Goal: Task Accomplishment & Management: Manage account settings

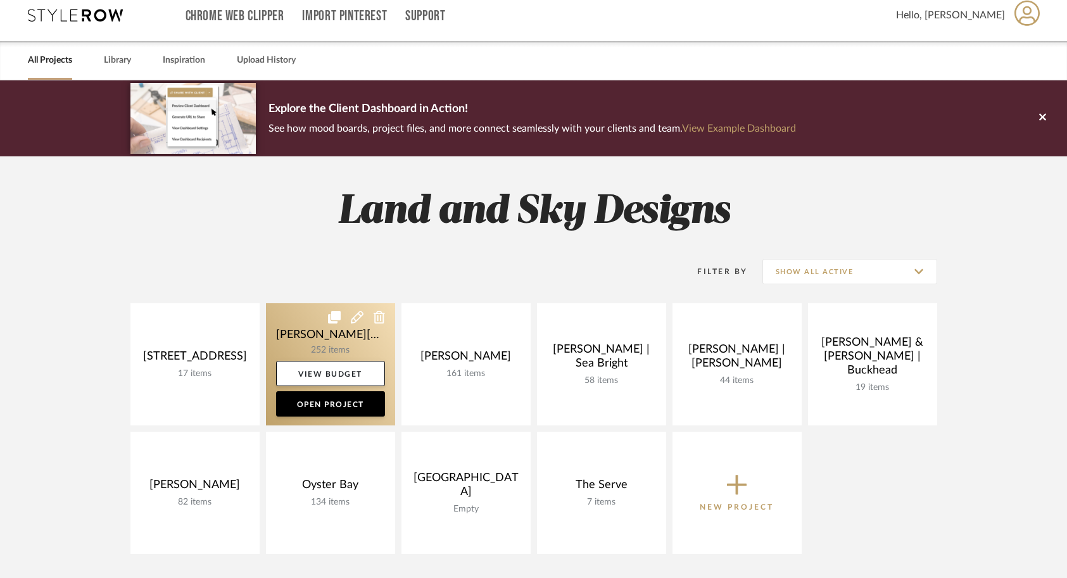
click at [305, 325] on link at bounding box center [330, 364] width 129 height 122
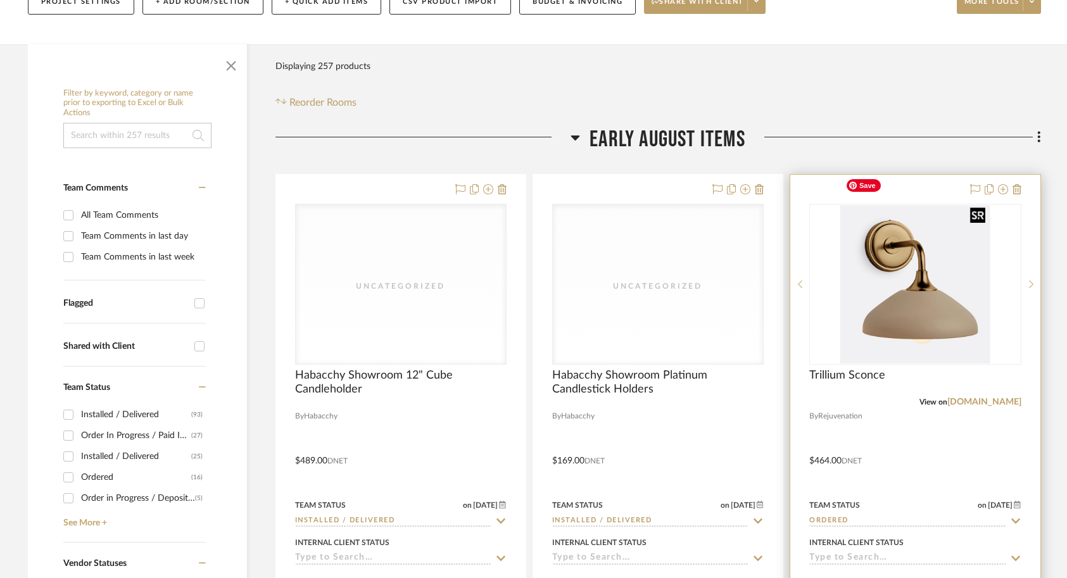
scroll to position [205, 0]
click at [1032, 217] on div at bounding box center [1030, 283] width 19 height 161
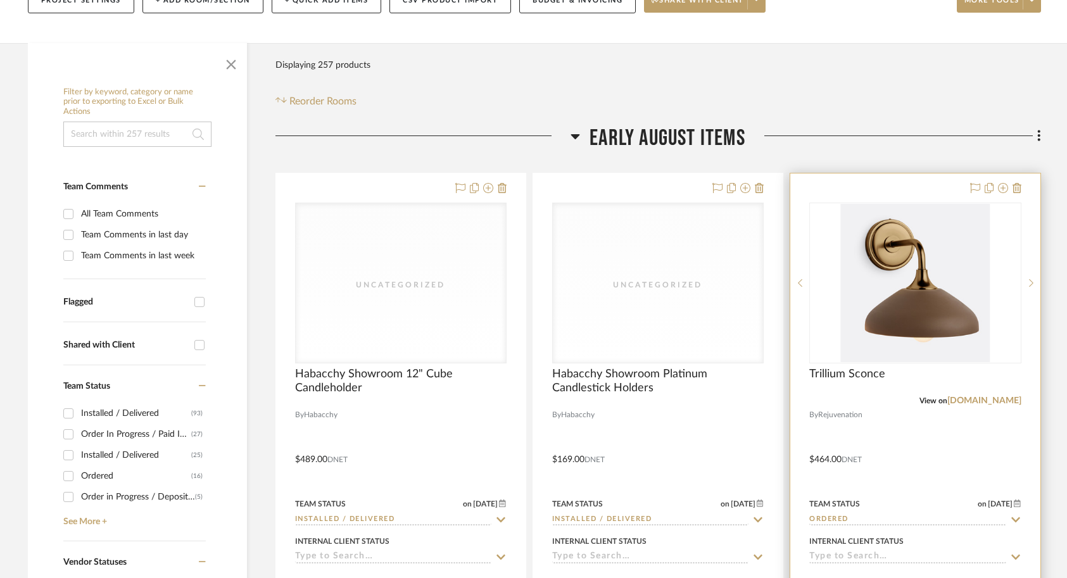
click at [915, 391] on div at bounding box center [914, 451] width 249 height 554
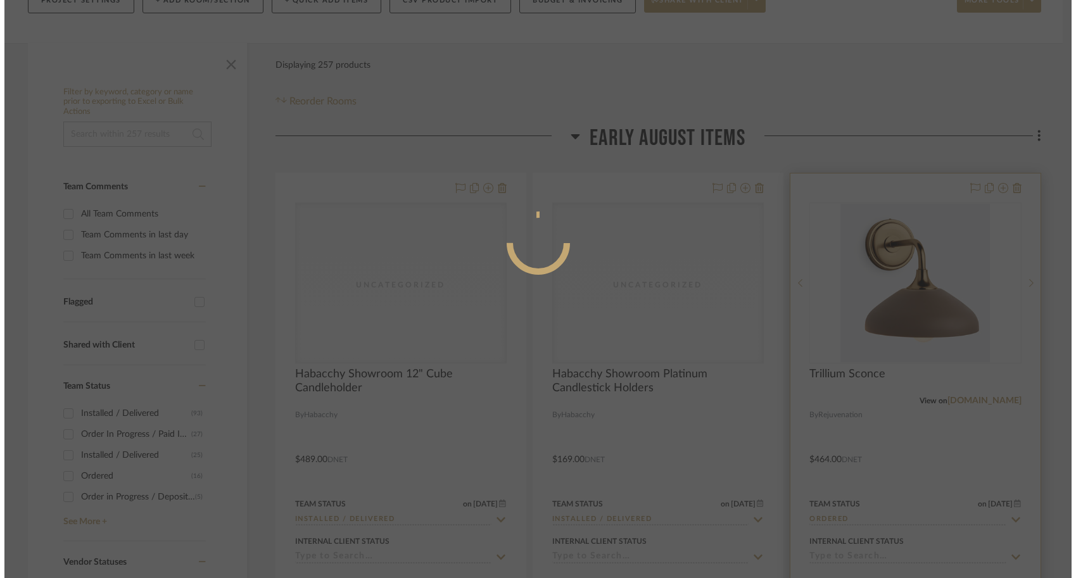
scroll to position [0, 0]
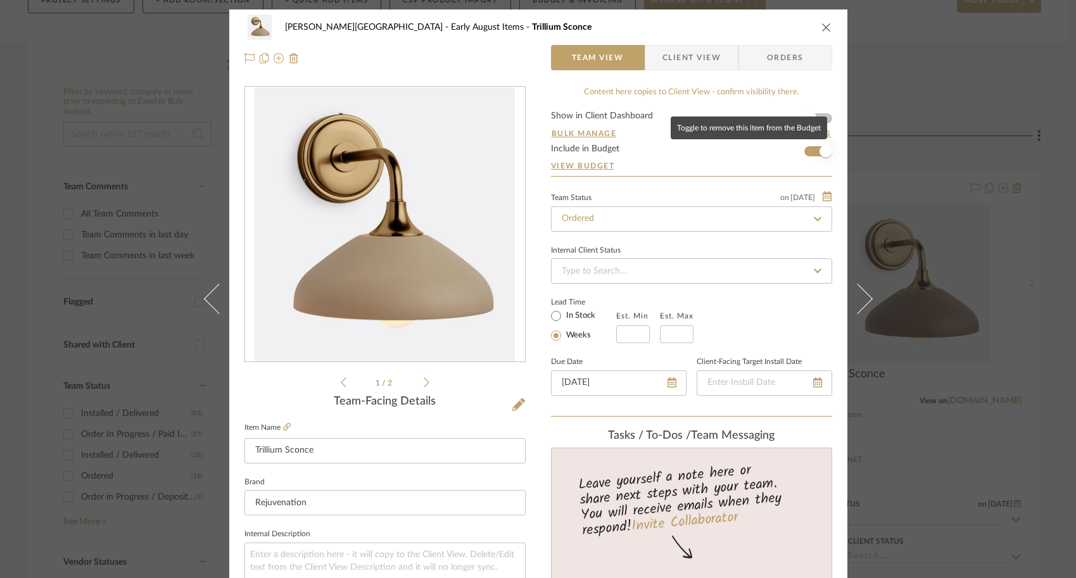
click at [819, 153] on span "button" at bounding box center [825, 151] width 13 height 13
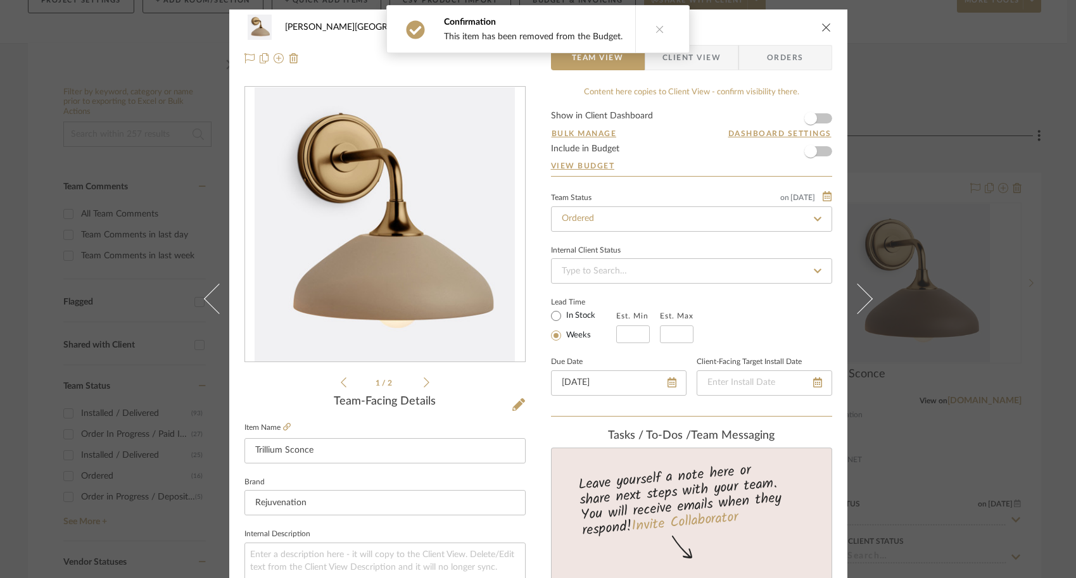
click at [928, 427] on div "[PERSON_NAME] - Waxhaw Early August Items Trillium Sconce Team View Client View…" at bounding box center [538, 289] width 1076 height 578
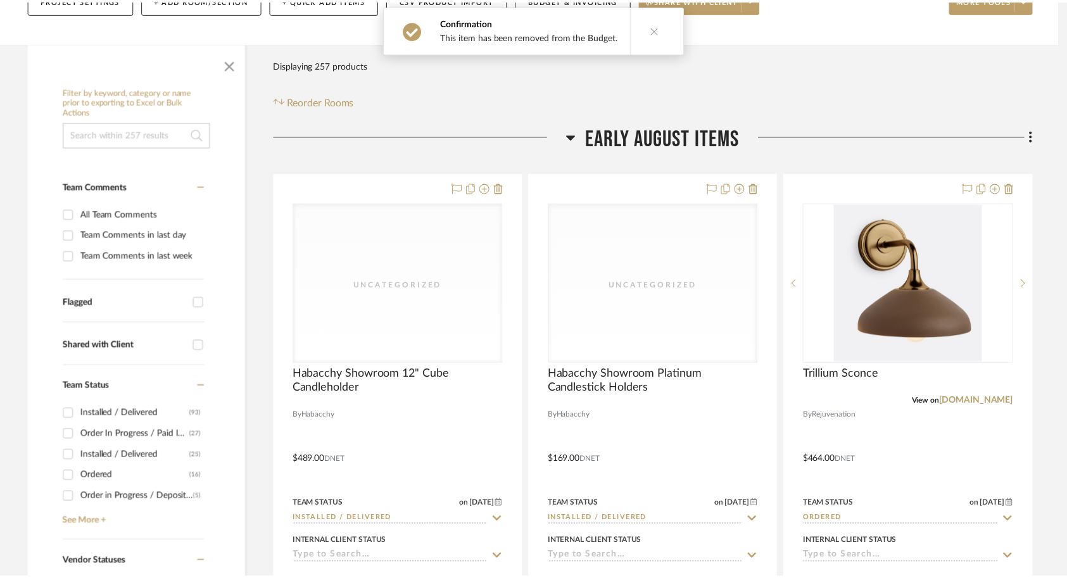
scroll to position [205, 0]
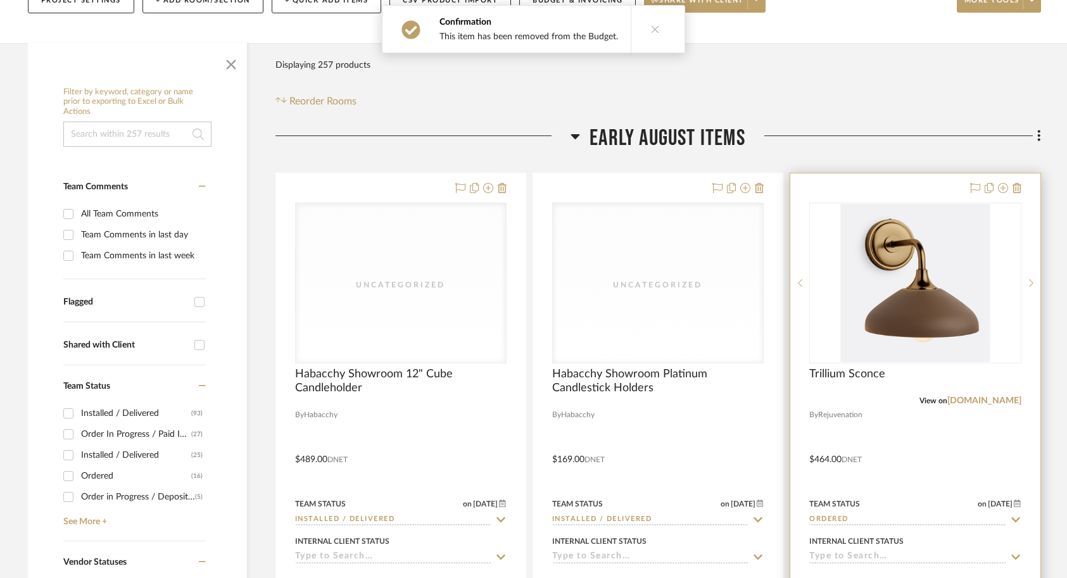
click at [860, 514] on input "Ordered" at bounding box center [907, 520] width 196 height 12
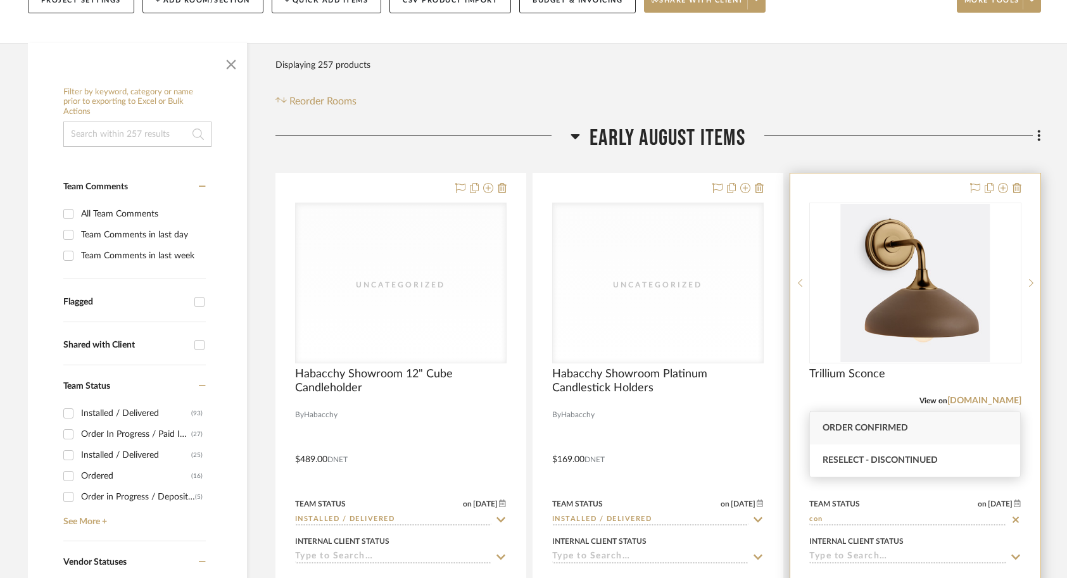
type input "con"
click at [995, 397] on div at bounding box center [914, 451] width 249 height 554
click at [1018, 183] on icon at bounding box center [1017, 188] width 9 height 10
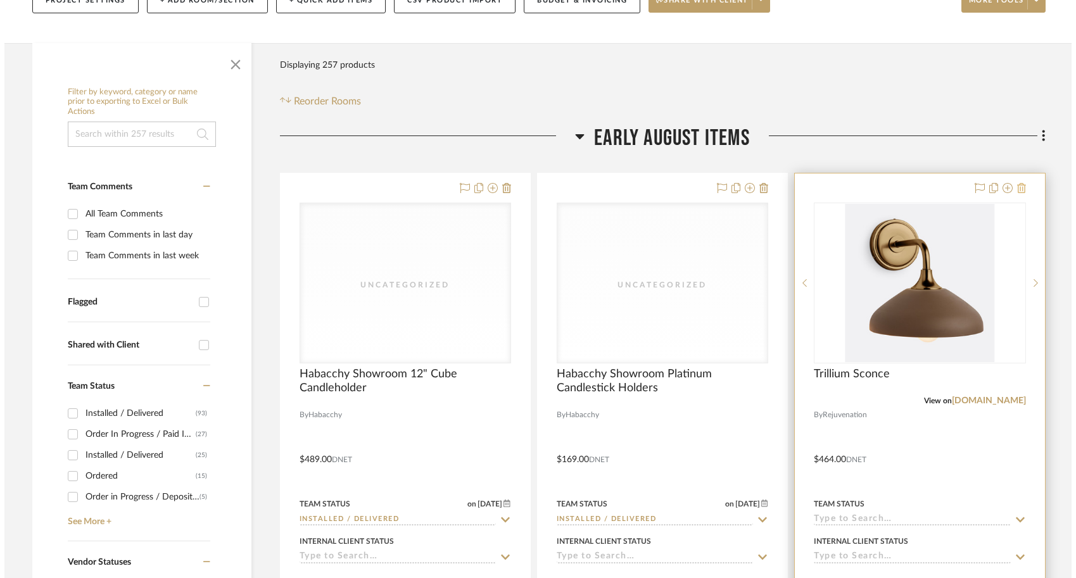
scroll to position [0, 0]
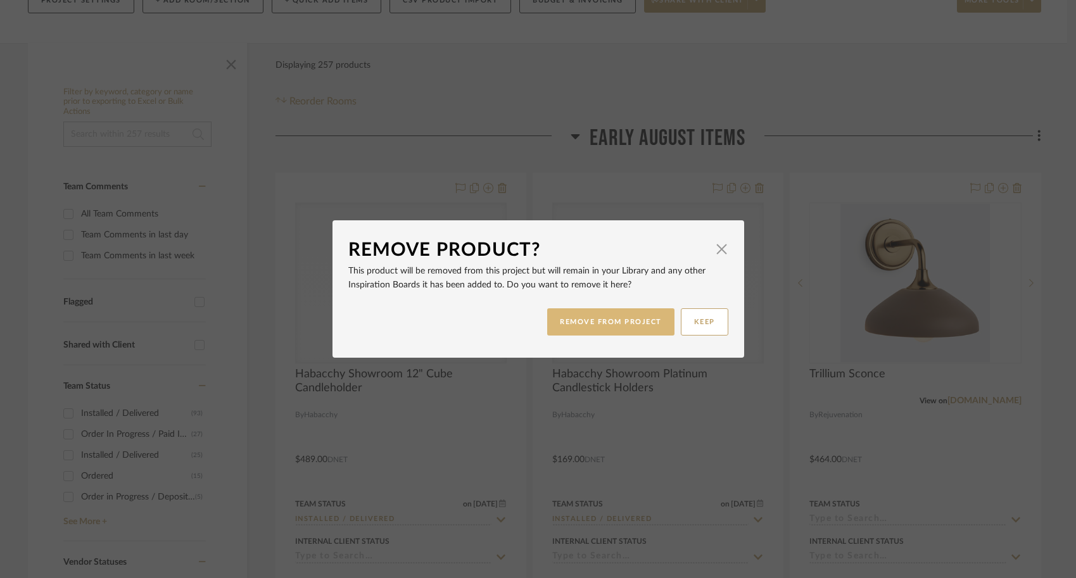
click at [592, 314] on button "REMOVE FROM PROJECT" at bounding box center [610, 321] width 127 height 27
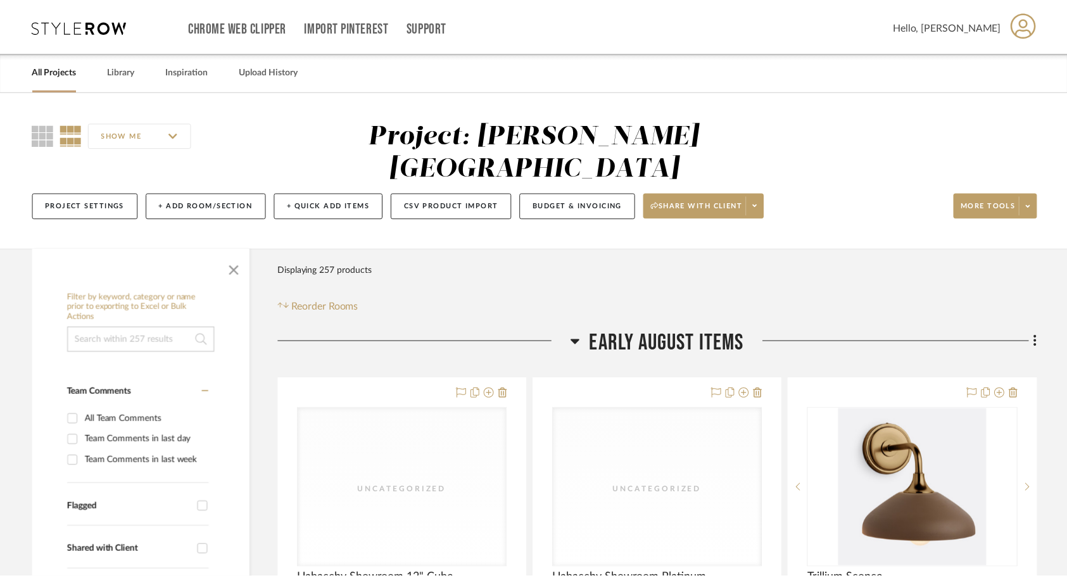
scroll to position [205, 0]
